Goal: Task Accomplishment & Management: Use online tool/utility

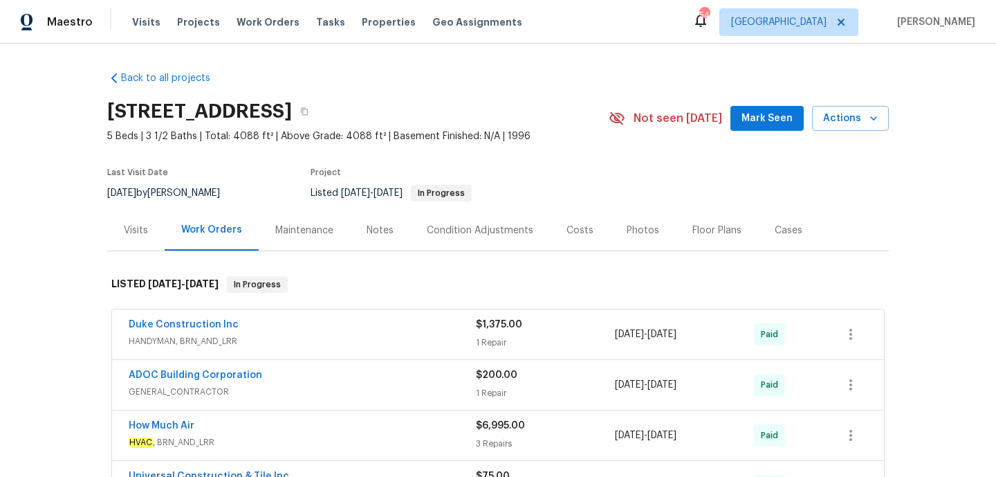
click at [393, 333] on div "Duke Construction Inc" at bounding box center [302, 326] width 347 height 17
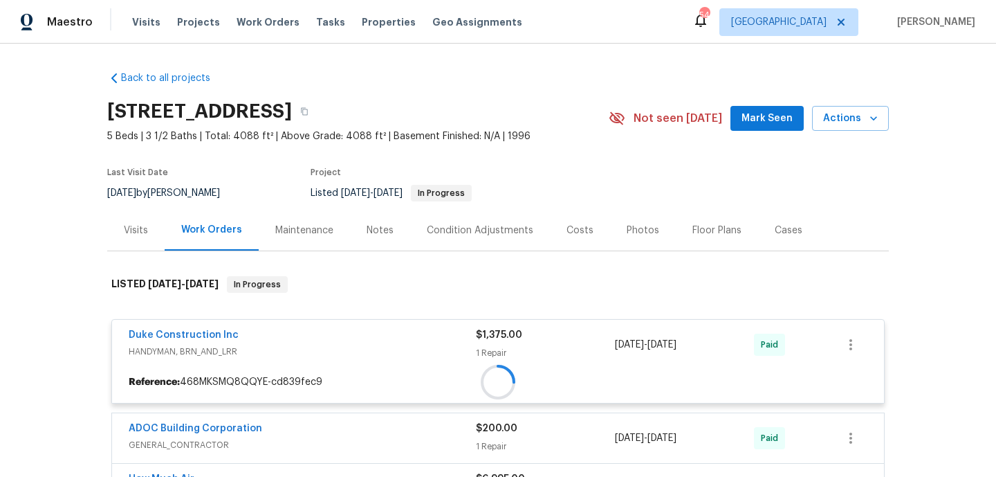
scroll to position [222, 0]
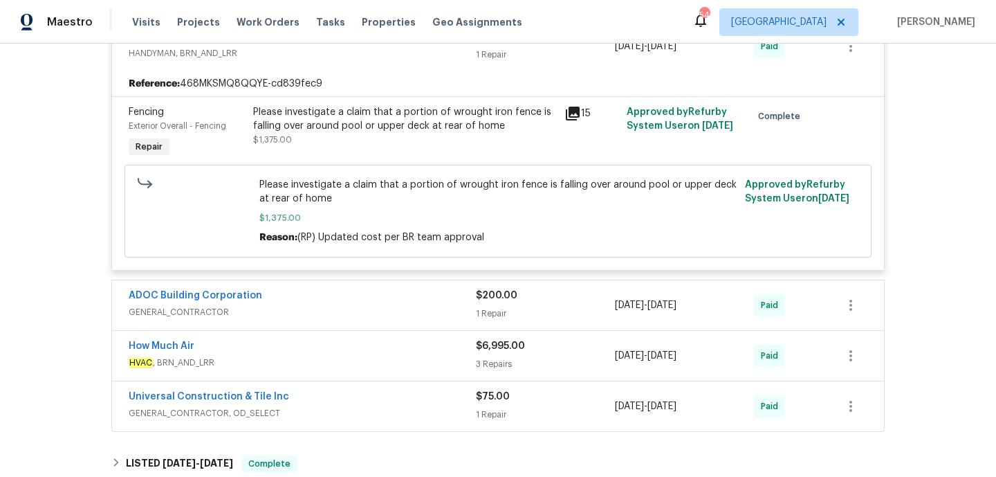
click at [390, 300] on div "ADOC Building Corporation" at bounding box center [302, 297] width 347 height 17
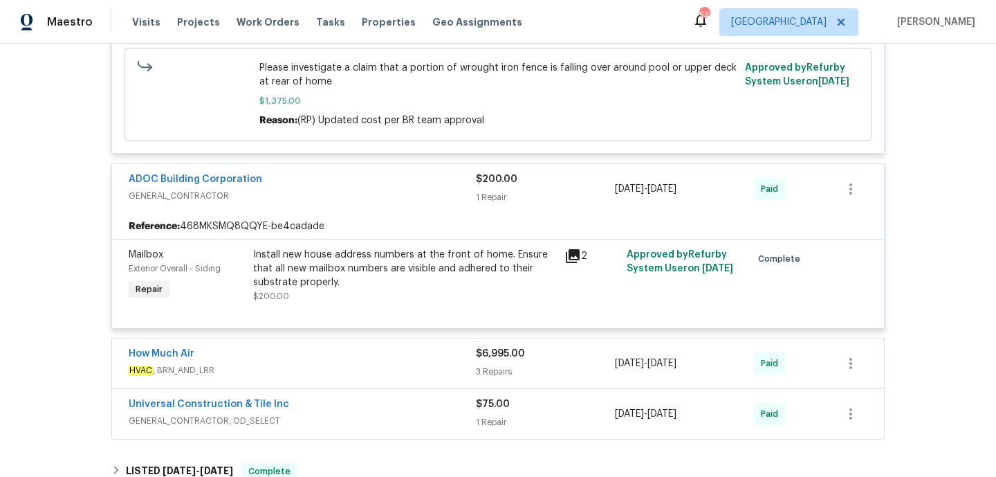
scroll to position [479, 0]
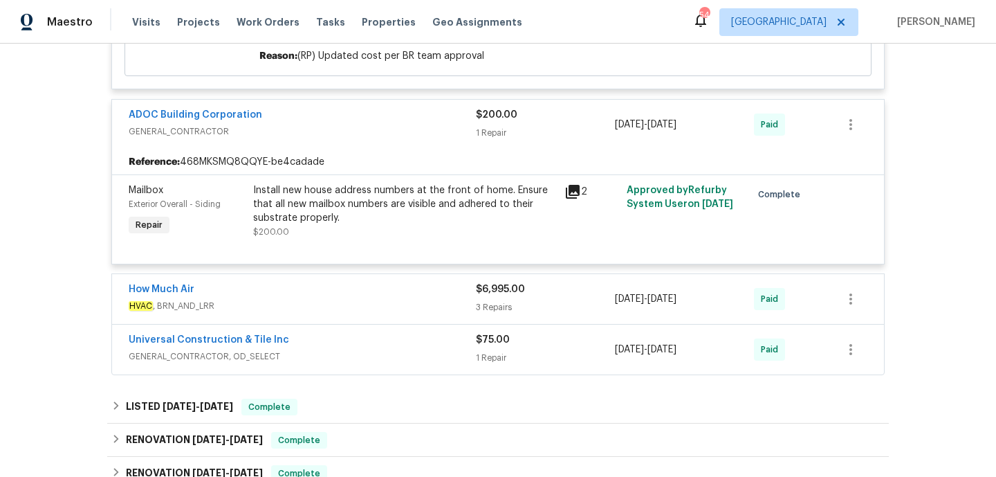
click at [390, 300] on span "HVAC , BRN_AND_LRR" at bounding box center [302, 306] width 347 height 14
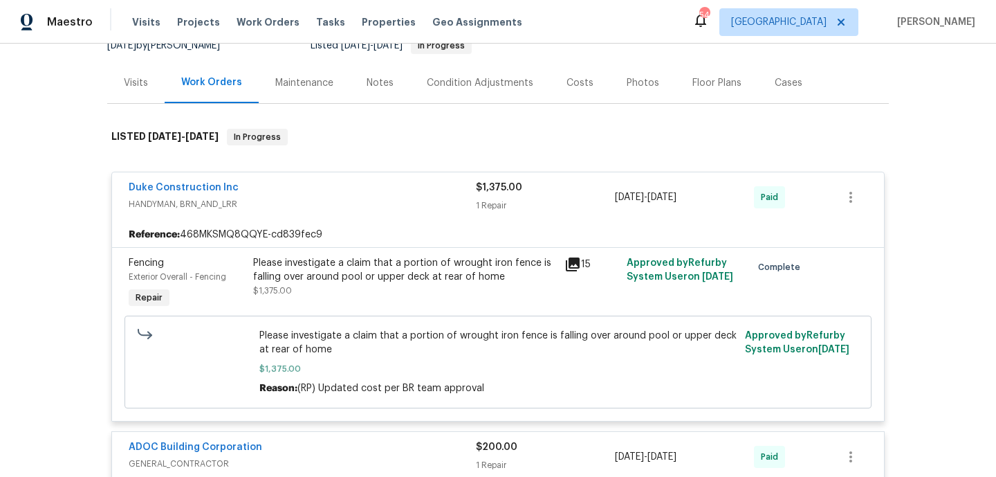
scroll to position [0, 0]
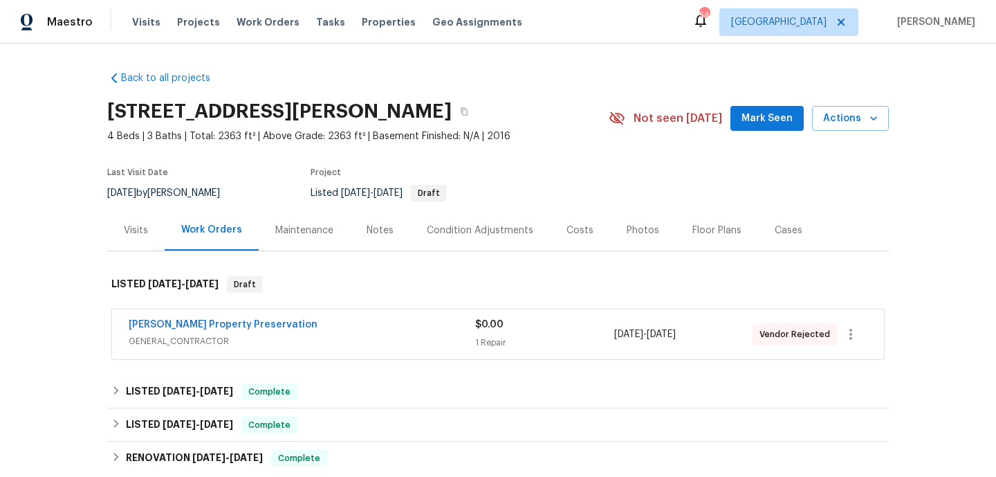
click at [358, 336] on span "GENERAL_CONTRACTOR" at bounding box center [302, 341] width 347 height 14
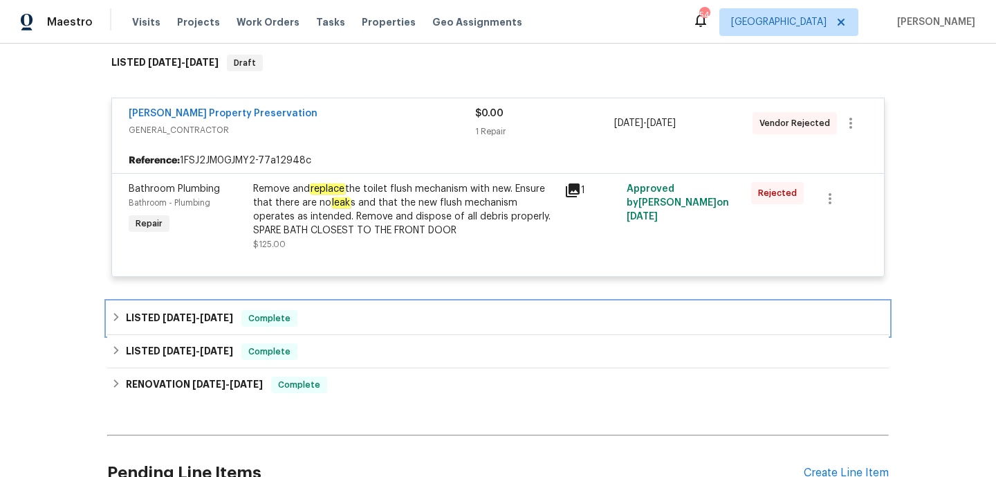
click at [344, 313] on div "LISTED 7/15/25 - 7/21/25 Complete" at bounding box center [497, 318] width 773 height 17
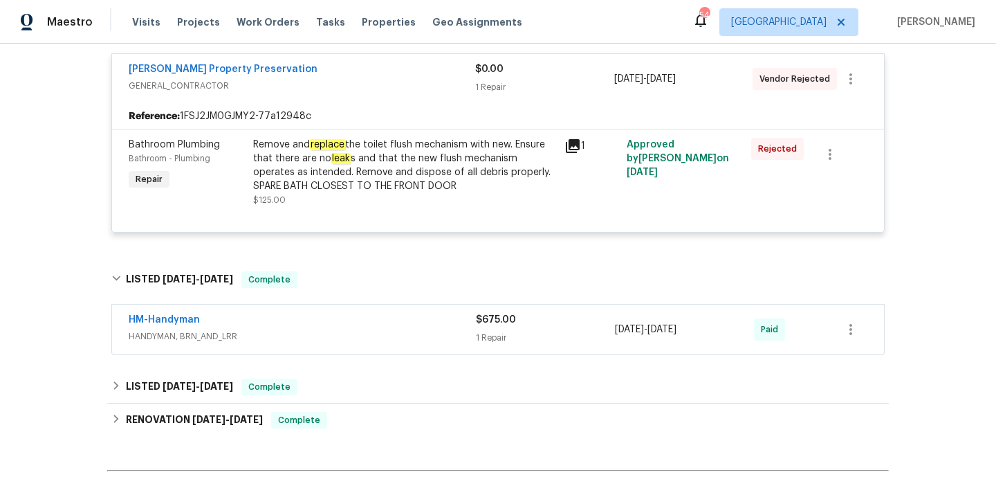
click at [366, 320] on div "HM-Handyman" at bounding box center [302, 321] width 347 height 17
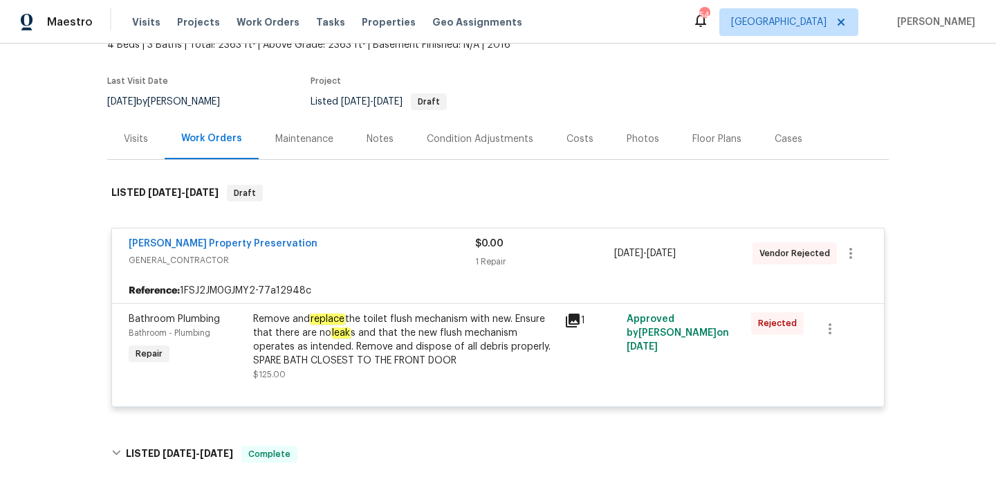
scroll to position [62, 0]
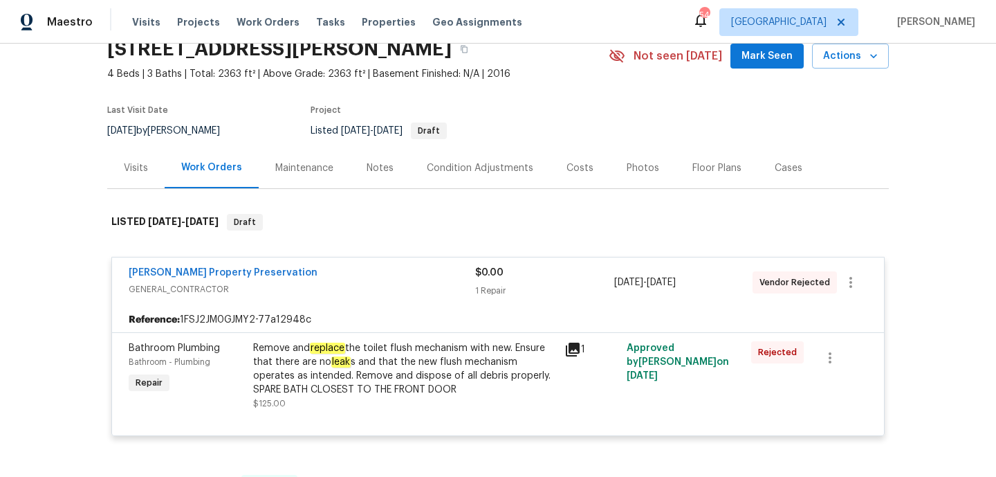
click at [128, 164] on div "Visits" at bounding box center [136, 168] width 24 height 14
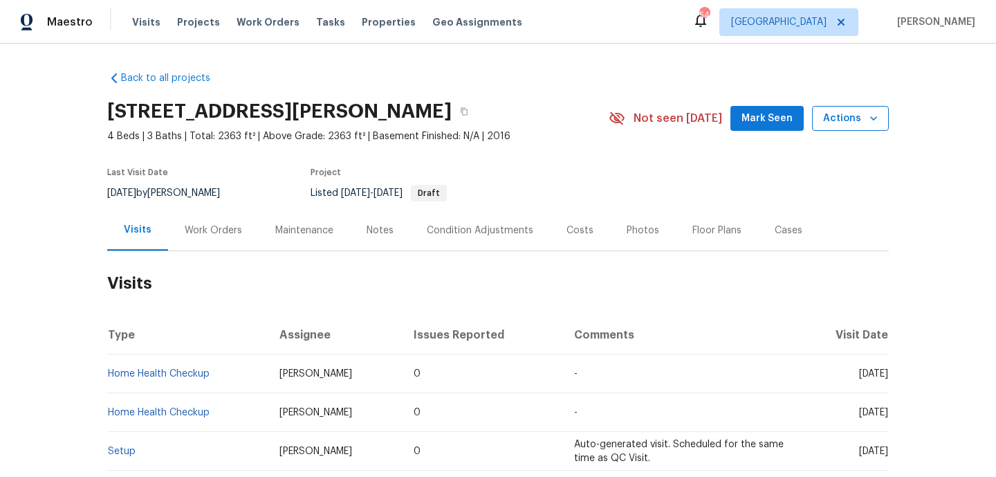
click at [843, 112] on span "Actions" at bounding box center [850, 118] width 55 height 17
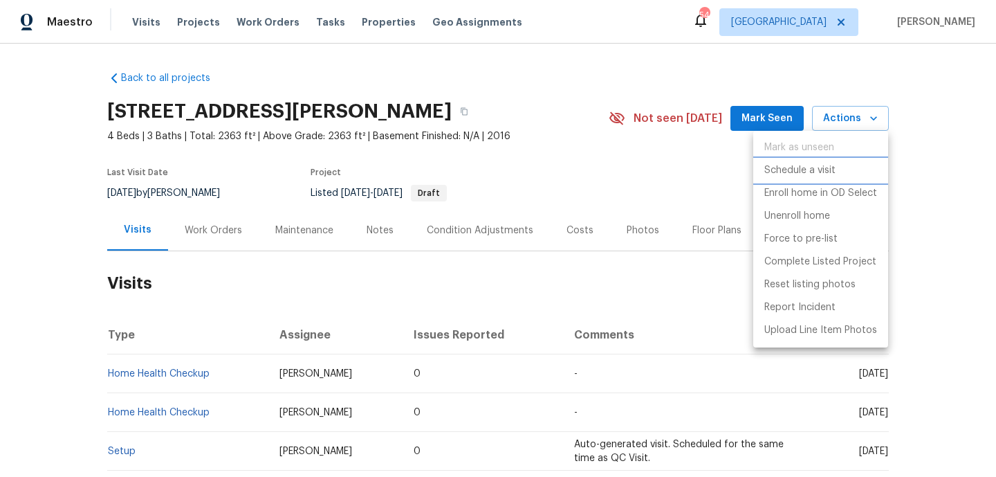
click at [826, 171] on p "Schedule a visit" at bounding box center [800, 170] width 71 height 15
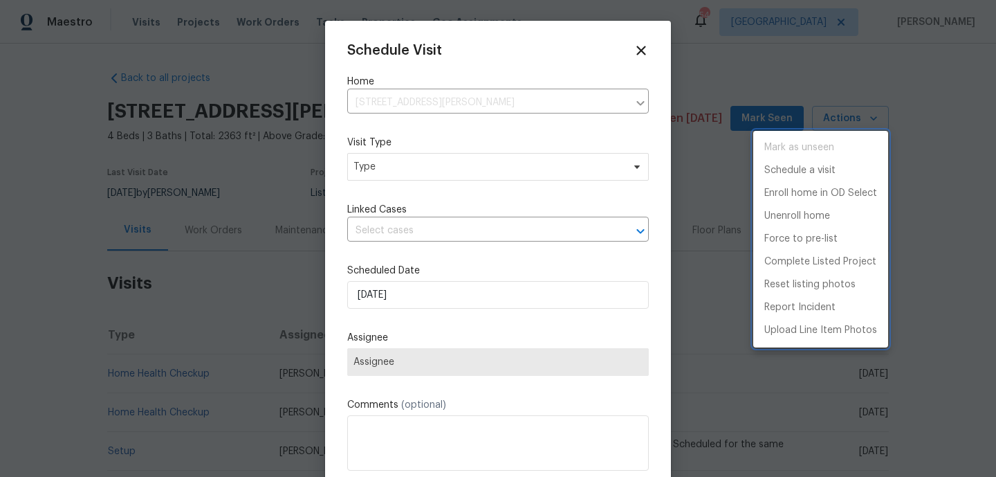
click at [414, 167] on div at bounding box center [498, 238] width 996 height 477
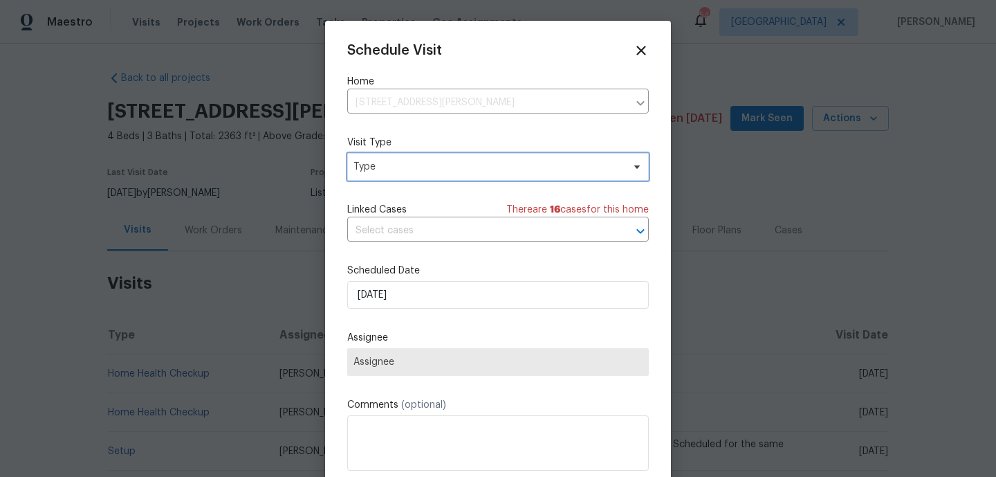
click at [396, 168] on span "Type" at bounding box center [488, 167] width 269 height 14
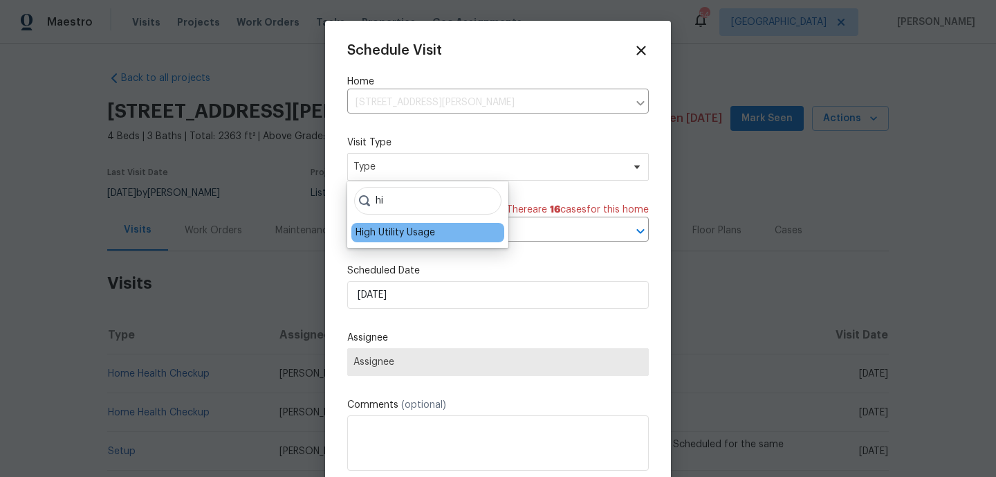
type input "hi"
click at [392, 230] on div "High Utility Usage" at bounding box center [396, 233] width 80 height 14
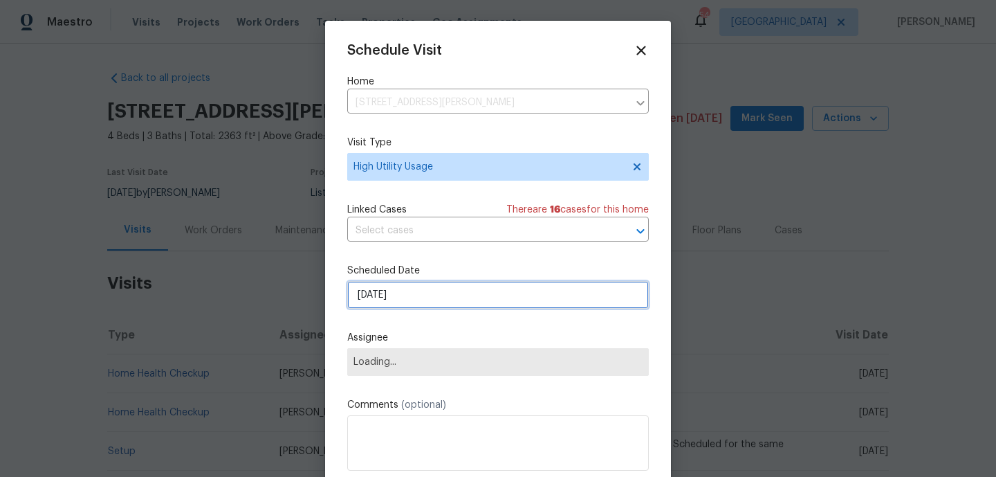
click at [394, 302] on input "17/09/2025" at bounding box center [498, 295] width 302 height 28
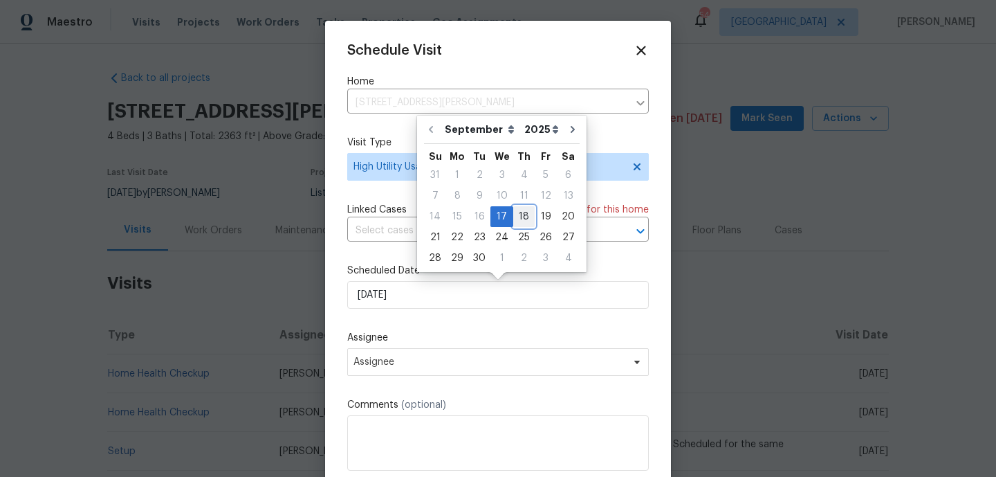
click at [513, 221] on div "18" at bounding box center [523, 216] width 21 height 19
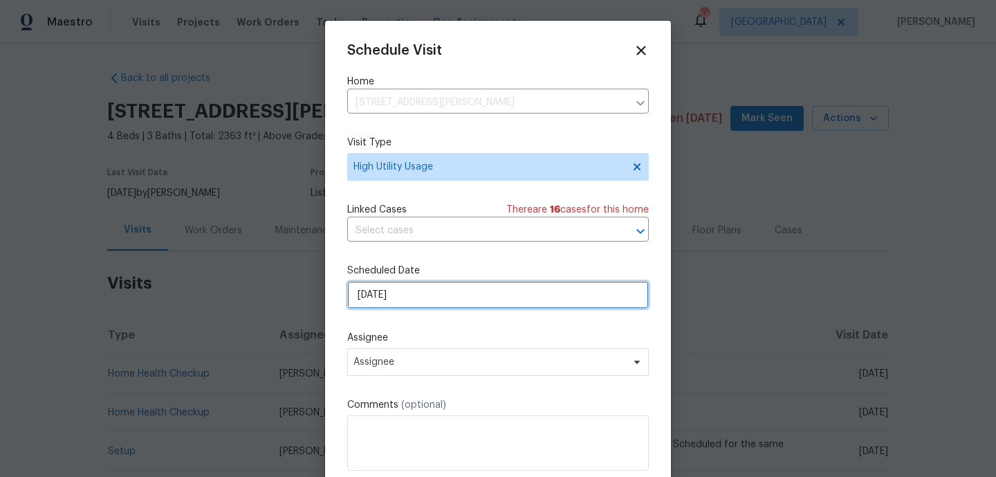
click at [397, 298] on input "18/09/2025" at bounding box center [498, 295] width 302 height 28
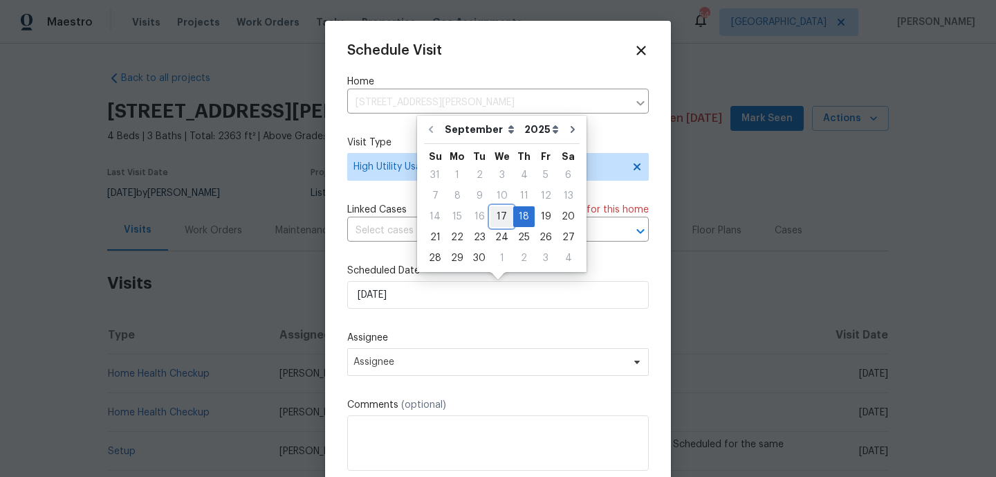
click at [502, 221] on div "17" at bounding box center [502, 216] width 23 height 19
type input "17/09/2025"
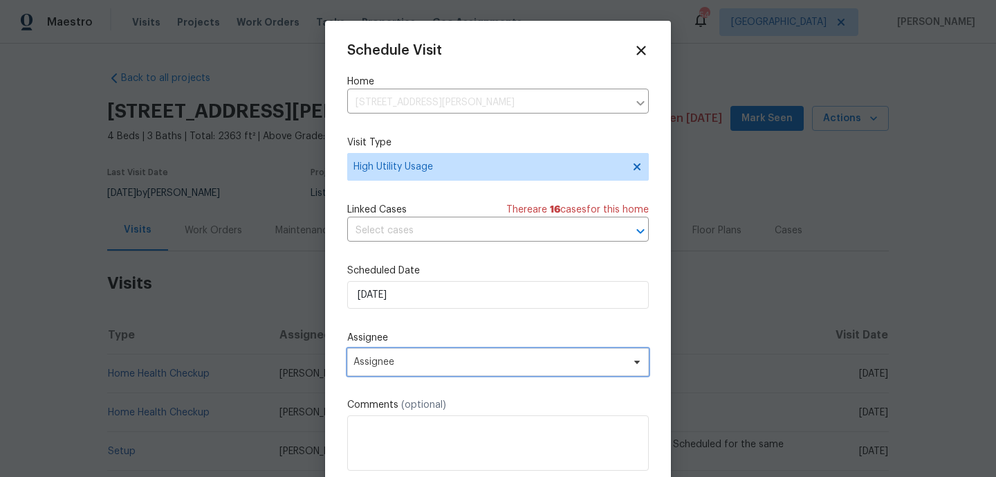
click at [403, 369] on span "Assignee" at bounding box center [498, 362] width 302 height 28
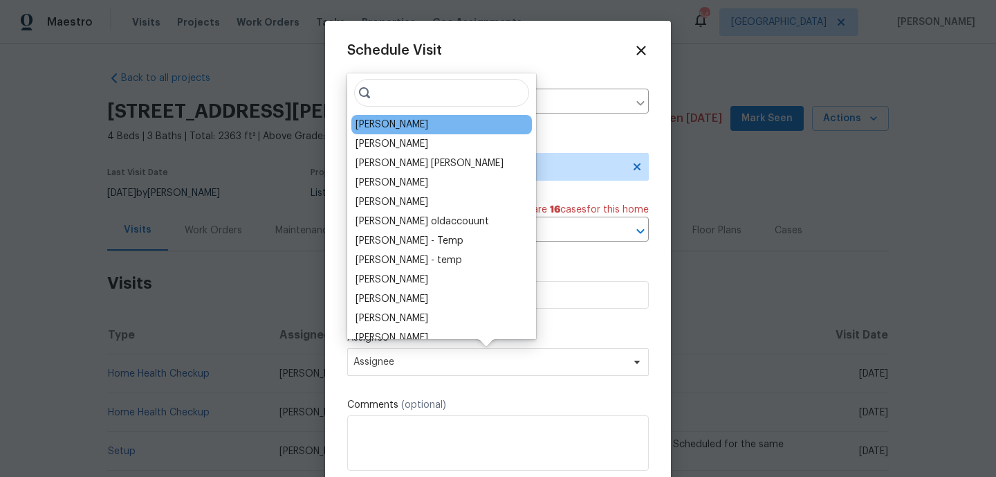
click at [401, 123] on div "Carl Biederman" at bounding box center [392, 125] width 73 height 14
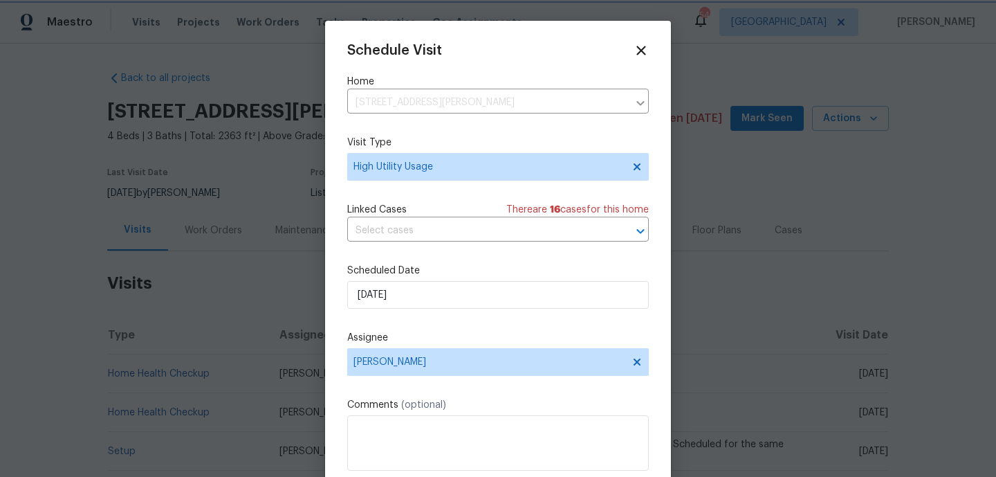
scroll to position [25, 0]
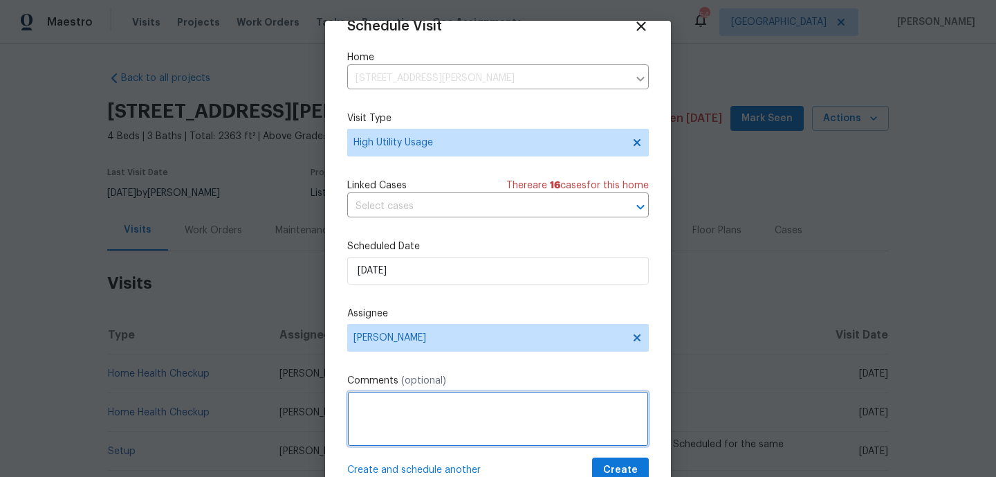
click at [399, 422] on textarea at bounding box center [498, 418] width 302 height 55
paste textarea "We received a high water bill from the utility company for this home, totaling …"
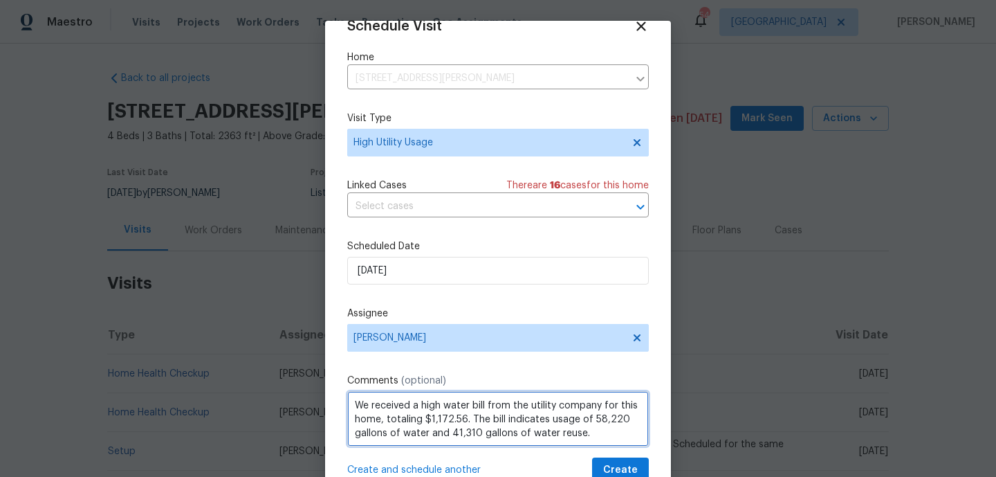
scroll to position [34, 0]
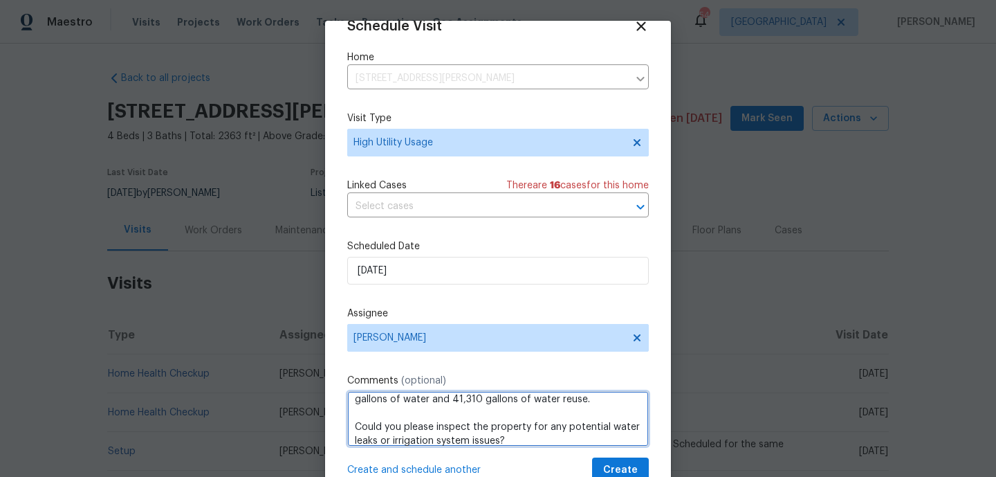
drag, startPoint x: 355, startPoint y: 428, endPoint x: 408, endPoint y: 456, distance: 59.7
click at [355, 428] on textarea "We received a high water bill from the utility company for this home, totaling …" at bounding box center [498, 418] width 302 height 55
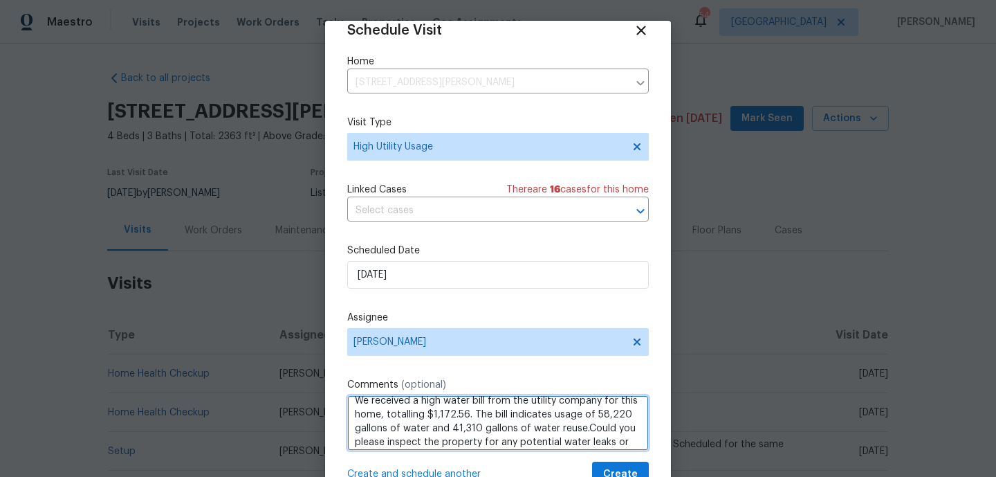
scroll to position [16, 0]
click at [583, 423] on textarea "We received a high water bill from the utility company for this home, totalling…" at bounding box center [498, 422] width 302 height 55
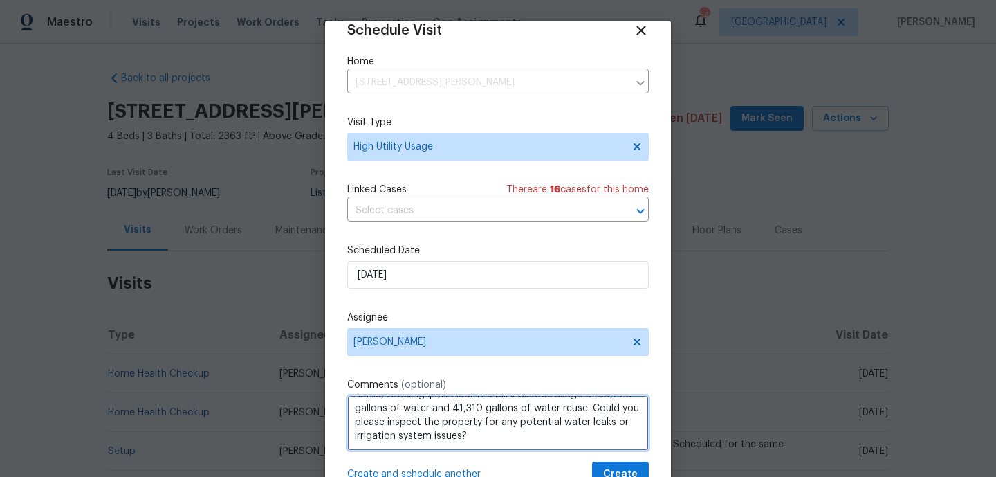
click at [530, 437] on textarea "We received a high water bill from the utility company for this home, totalling…" at bounding box center [498, 422] width 302 height 55
type textarea "We received a high water bill from the utility company for this home, totalling…"
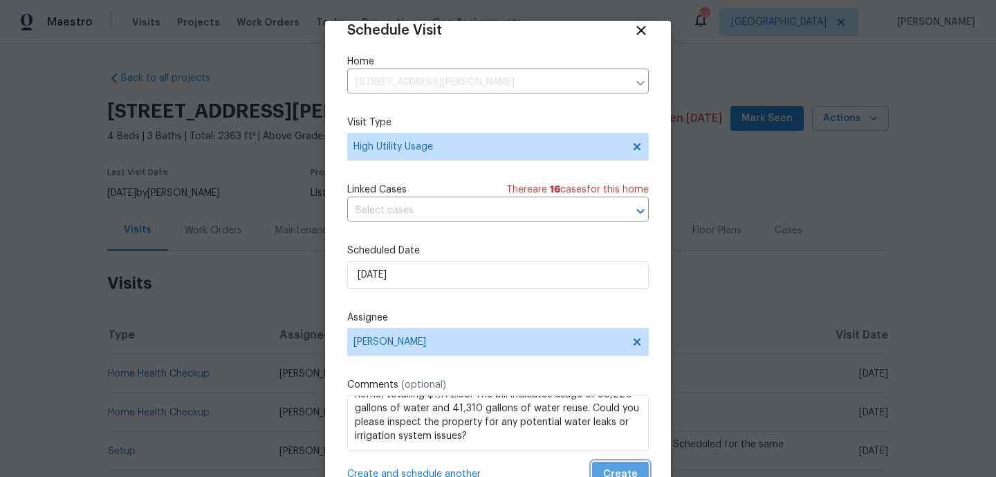
click at [623, 469] on span "Create" at bounding box center [620, 474] width 35 height 17
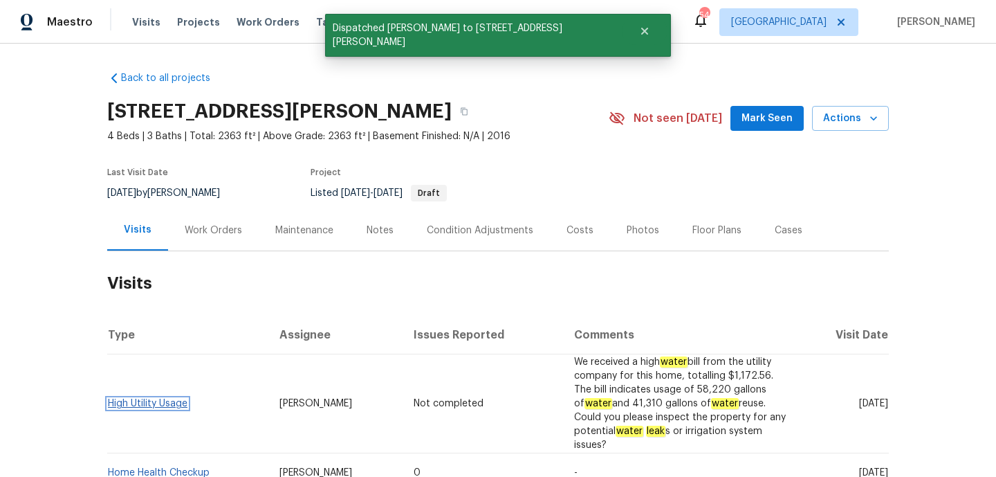
click at [155, 399] on link "High Utility Usage" at bounding box center [148, 404] width 80 height 10
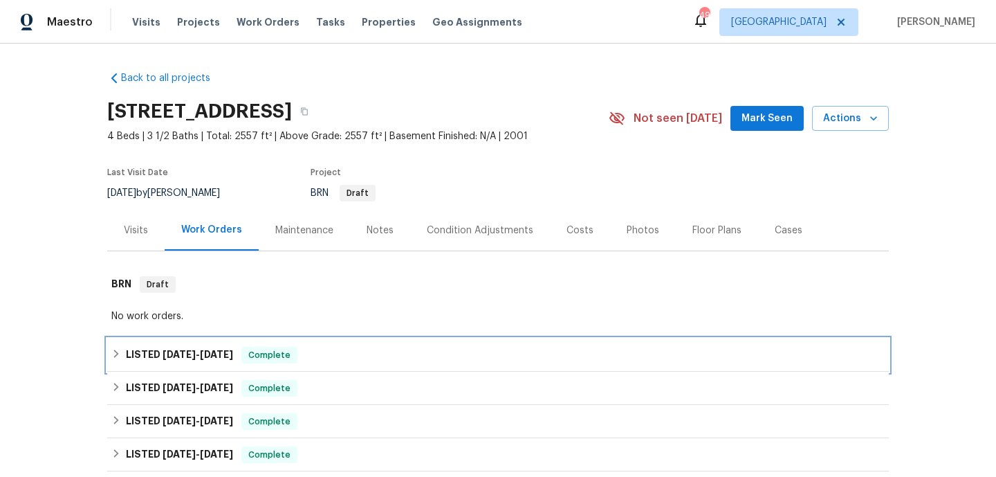
click at [413, 353] on div "LISTED [DATE] - [DATE] Complete" at bounding box center [497, 355] width 773 height 17
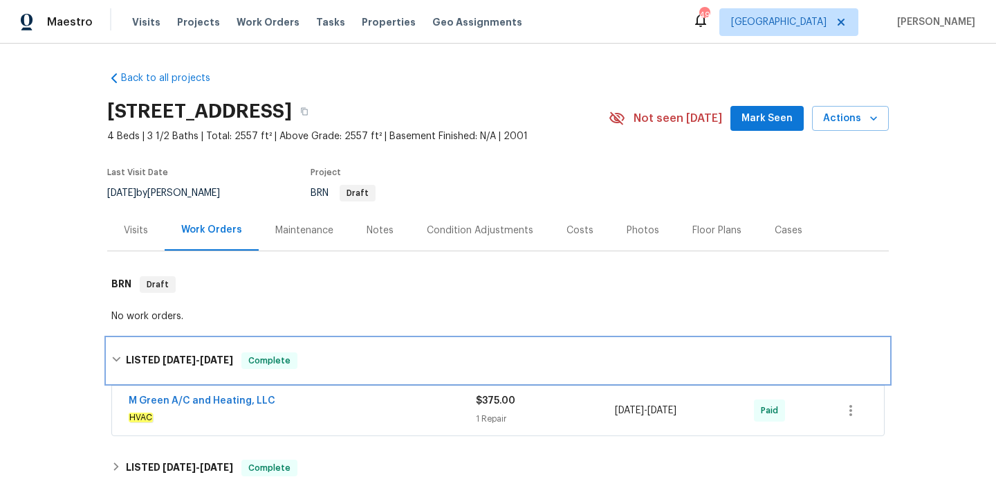
scroll to position [167, 0]
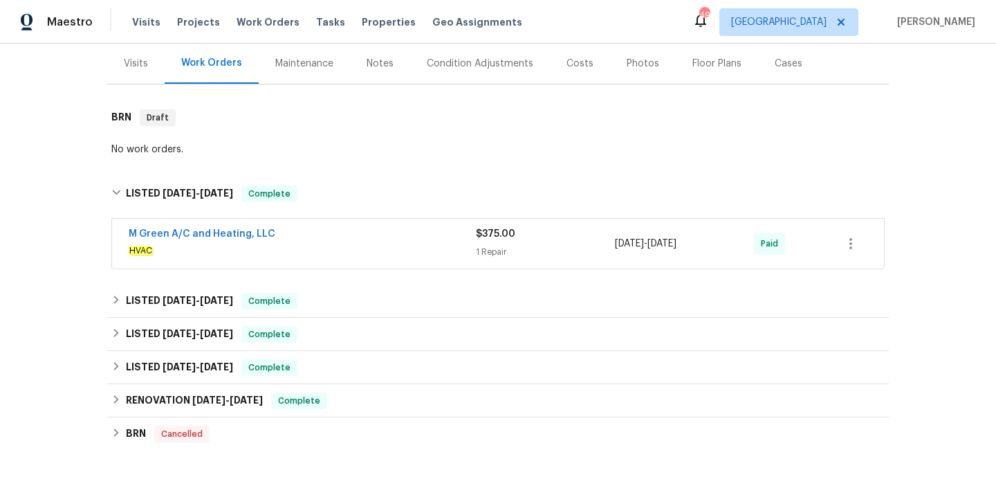
click at [416, 235] on div "M Green A/C and Heating, LLC" at bounding box center [302, 235] width 347 height 17
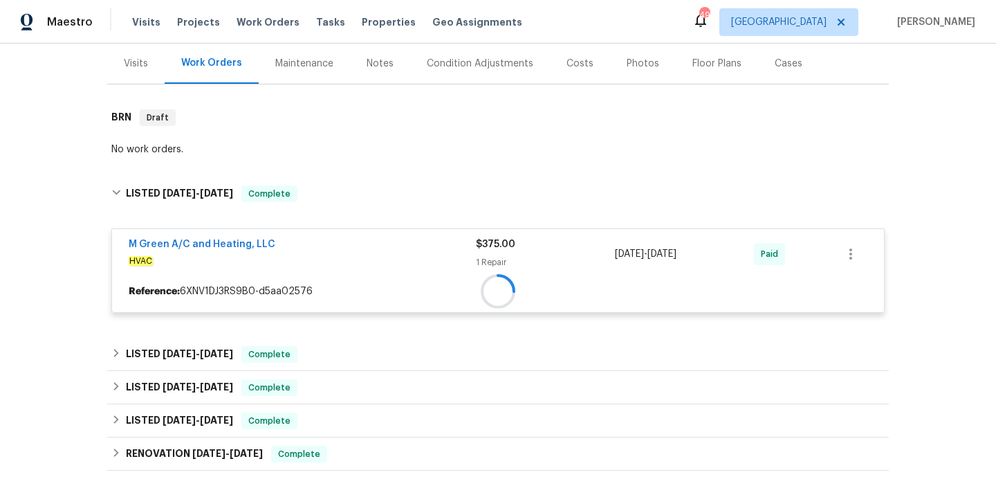
scroll to position [392, 0]
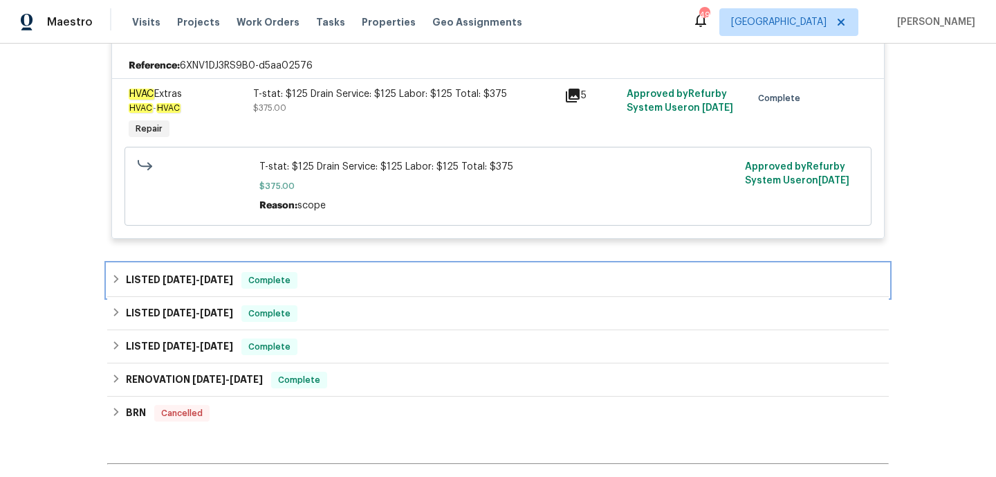
click at [377, 284] on div "LISTED [DATE] - [DATE] Complete" at bounding box center [497, 280] width 773 height 17
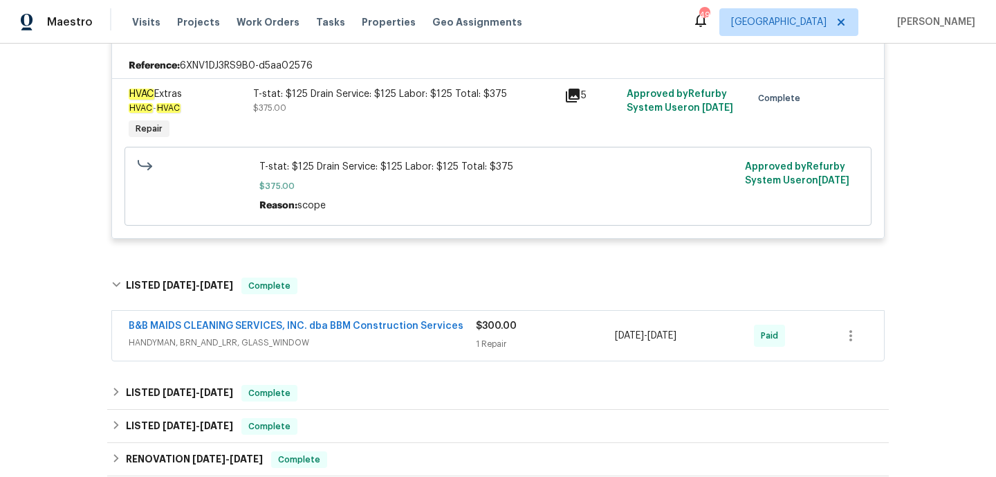
click at [377, 337] on span "HANDYMAN, BRN_AND_LRR, GLASS_WINDOW" at bounding box center [302, 343] width 347 height 14
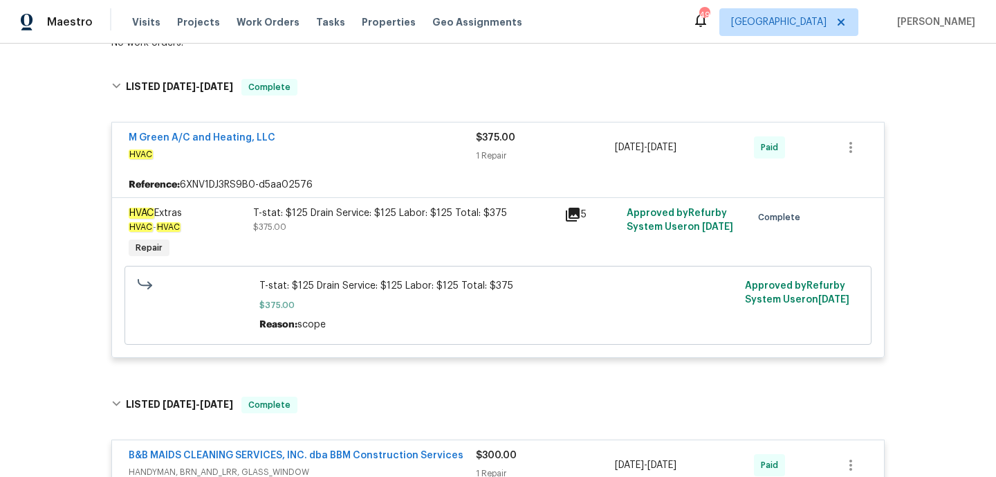
scroll to position [271, 0]
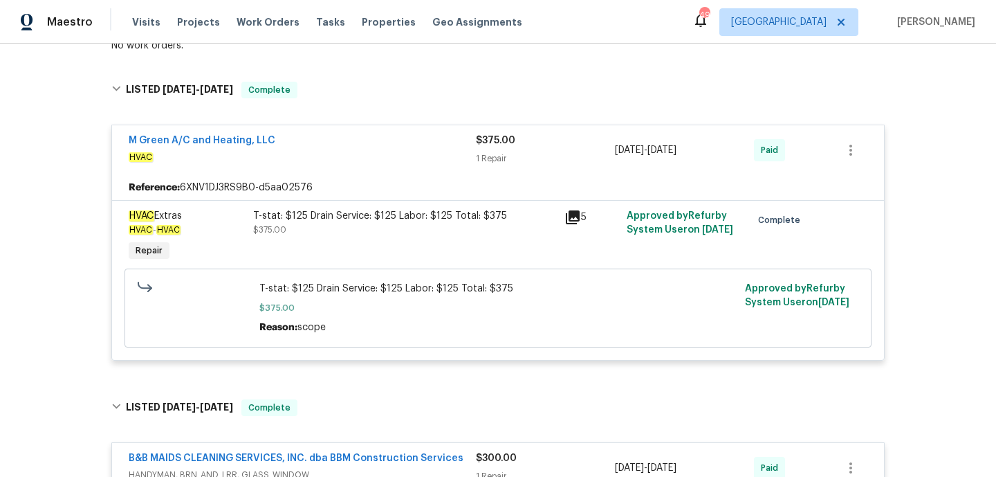
click at [279, 154] on span "HVAC" at bounding box center [302, 157] width 347 height 14
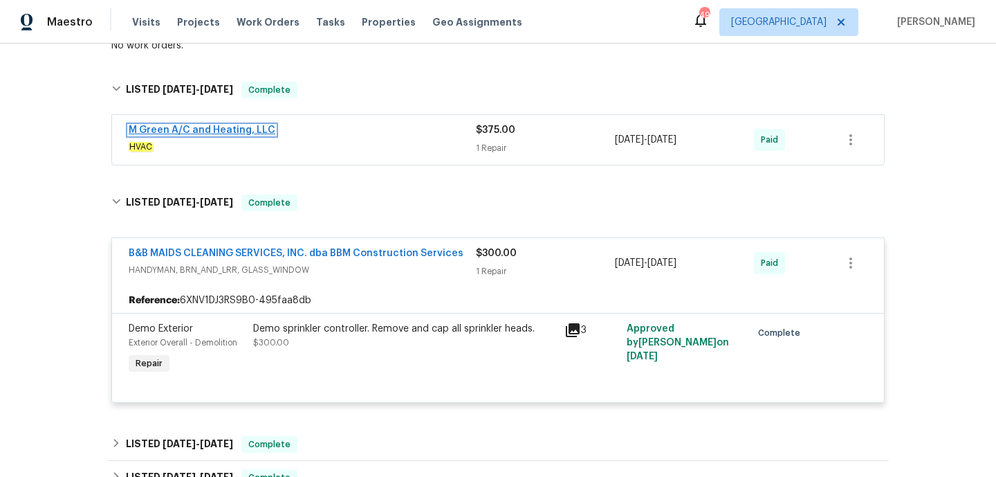
click at [235, 132] on link "M Green A/C and Heating, LLC" at bounding box center [202, 130] width 147 height 10
